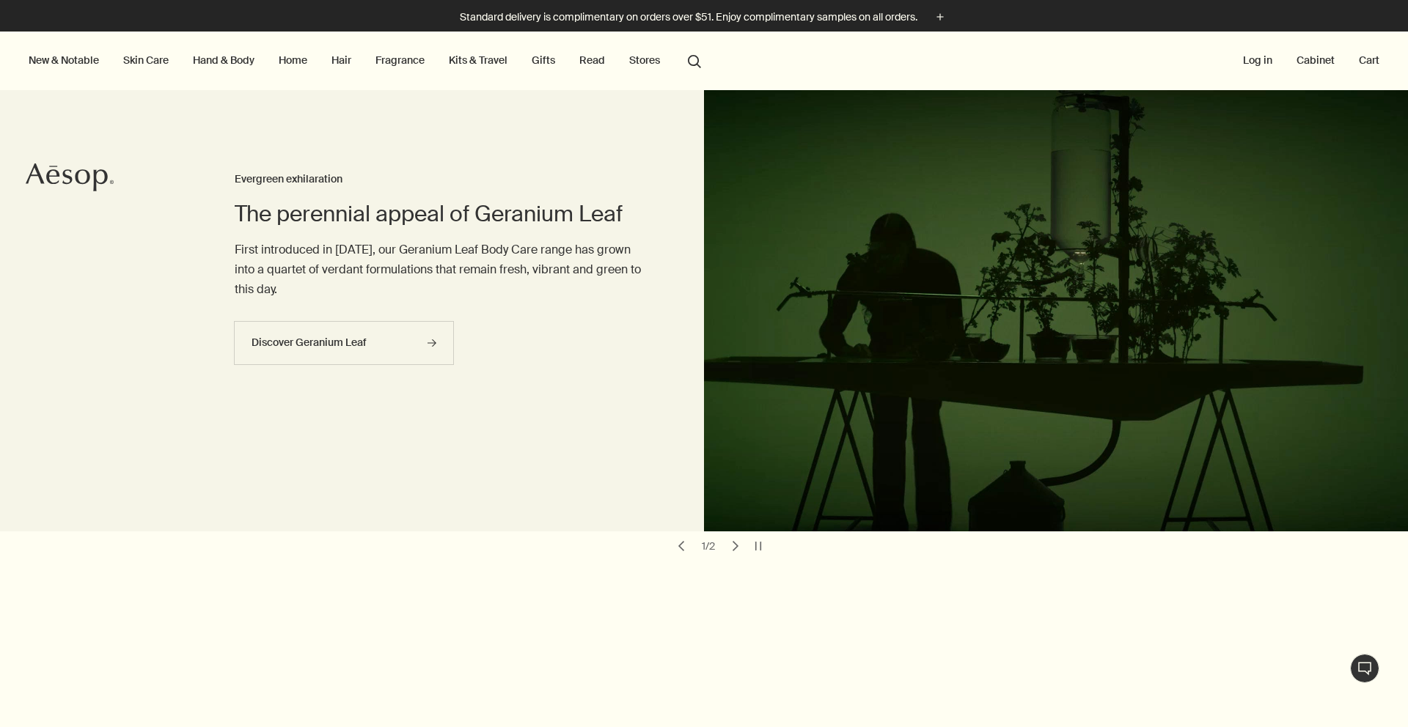
click at [342, 58] on link "Hair" at bounding box center [342, 60] width 26 height 19
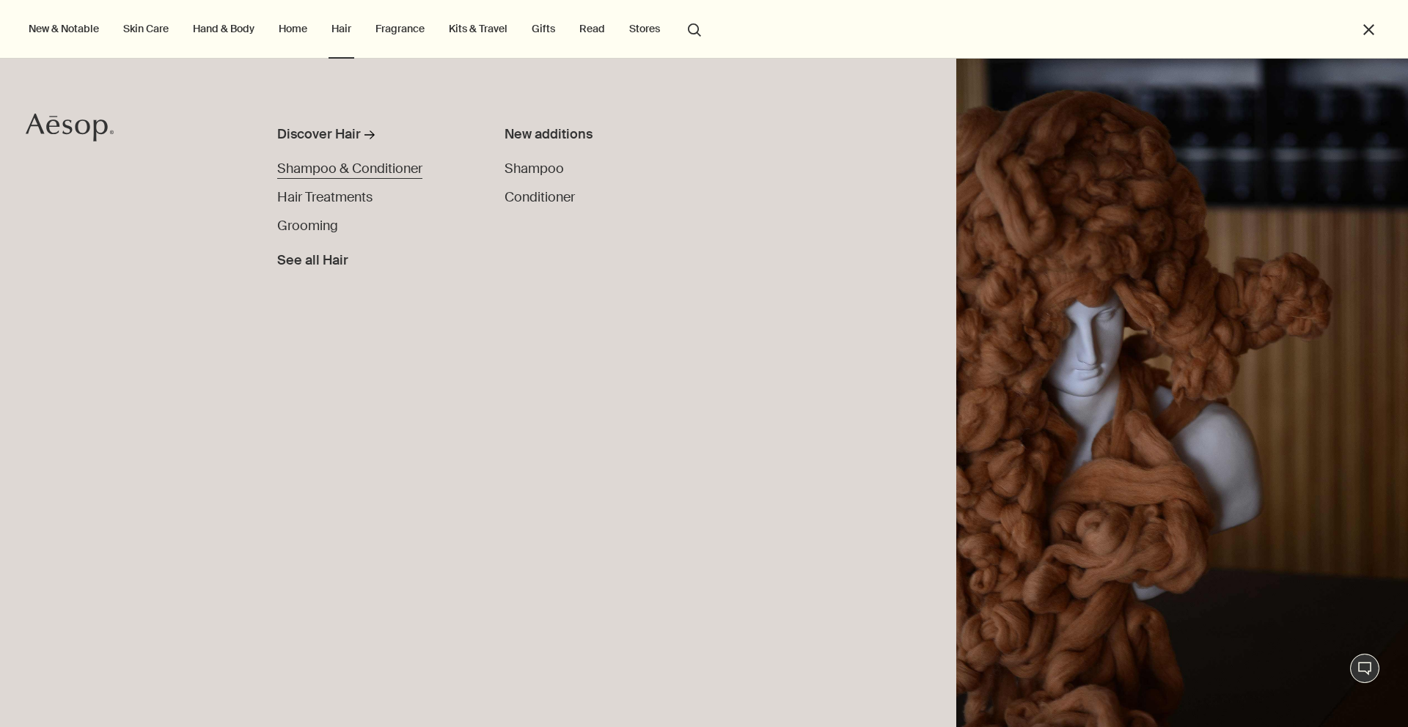
click at [359, 169] on span "Shampoo & Conditioner" at bounding box center [349, 169] width 145 height 18
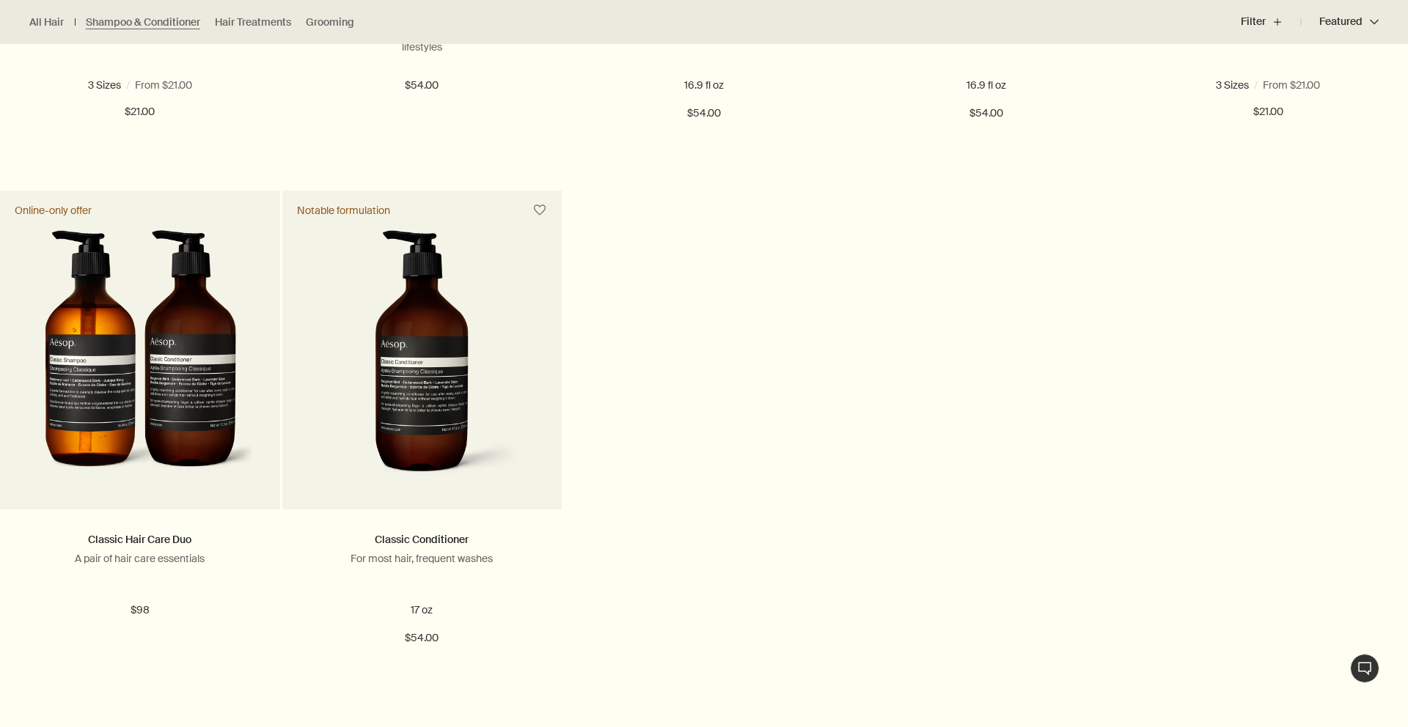
scroll to position [805, 0]
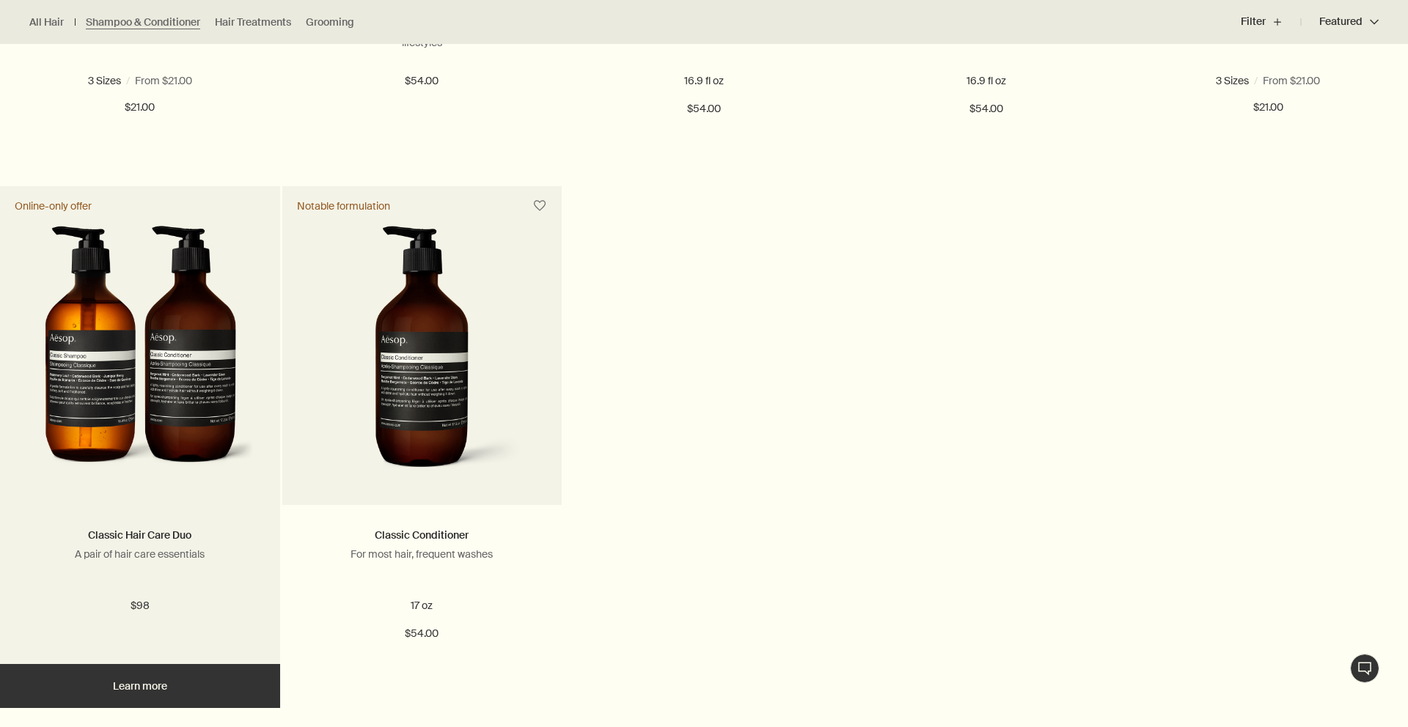
click at [158, 364] on img at bounding box center [139, 355] width 227 height 258
